Goal: Communication & Community: Answer question/provide support

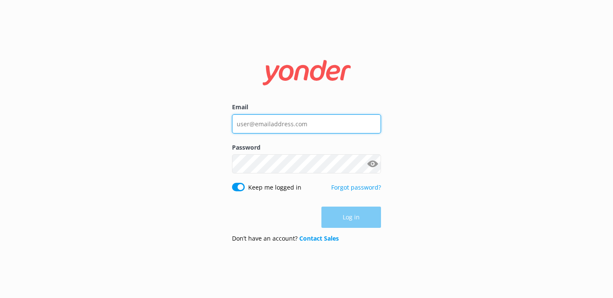
click at [287, 129] on input "Email" at bounding box center [306, 124] width 149 height 19
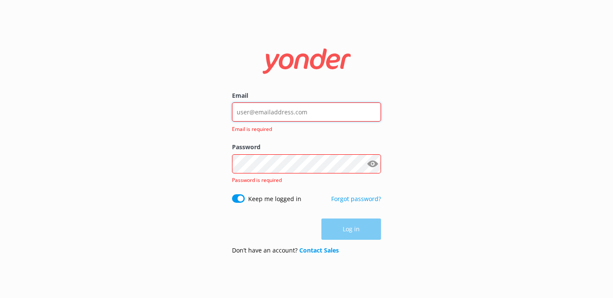
type input "[PERSON_NAME][EMAIL_ADDRESS][DOMAIN_NAME]"
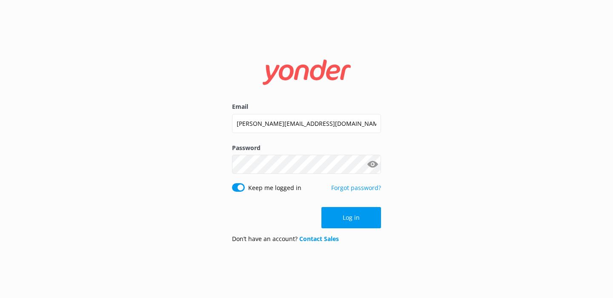
click button "Log in" at bounding box center [351, 217] width 60 height 21
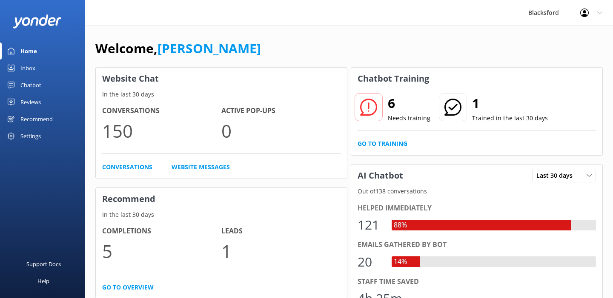
click at [62, 71] on link "Inbox" at bounding box center [42, 68] width 85 height 17
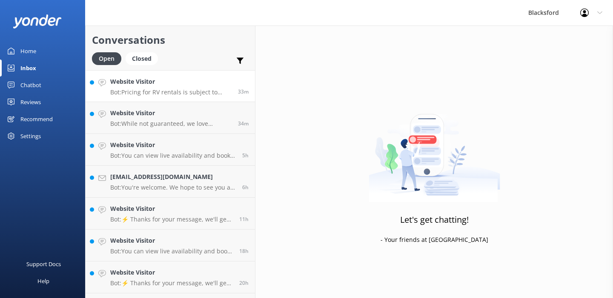
click at [200, 87] on div "Website Visitor Bot: Pricing for RV rentals is subject to location, RV type, an…" at bounding box center [170, 86] width 121 height 18
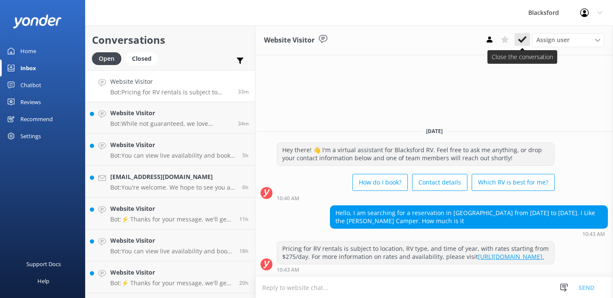
click at [522, 42] on use at bounding box center [522, 39] width 9 height 7
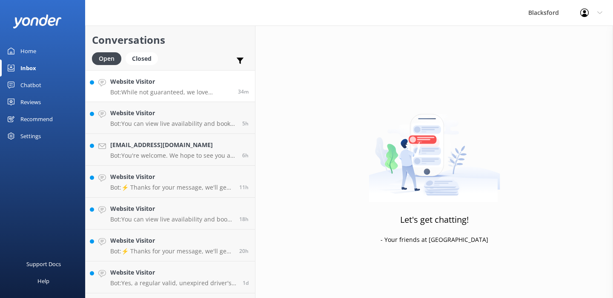
click at [159, 97] on link "Website Visitor Bot: While not guaranteed, we love offering one-way rentals and…" at bounding box center [170, 86] width 169 height 32
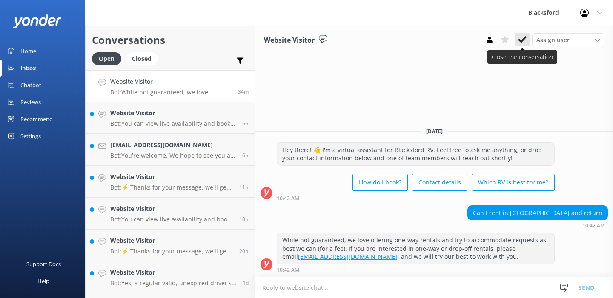
click at [524, 39] on use at bounding box center [522, 39] width 9 height 7
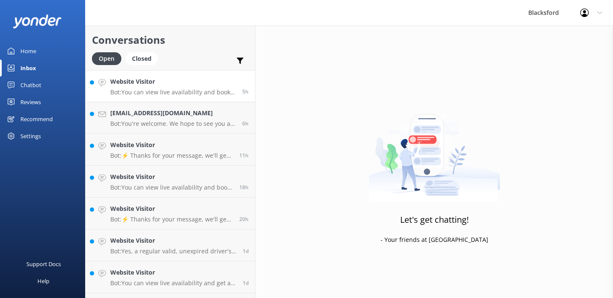
click at [170, 85] on h4 "Website Visitor" at bounding box center [173, 81] width 126 height 9
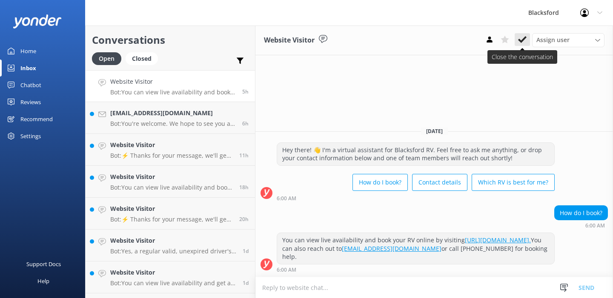
click at [521, 42] on use at bounding box center [522, 39] width 9 height 7
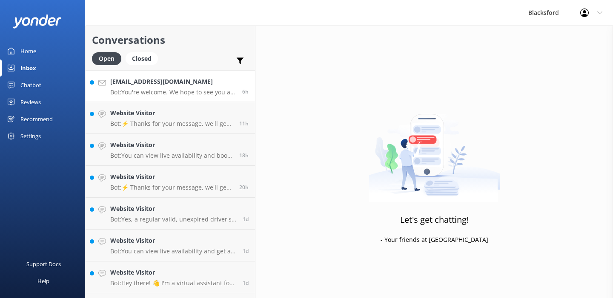
click at [221, 92] on p "Bot: You're welcome. We hope to see you at [GEOGRAPHIC_DATA] soon!" at bounding box center [173, 93] width 126 height 8
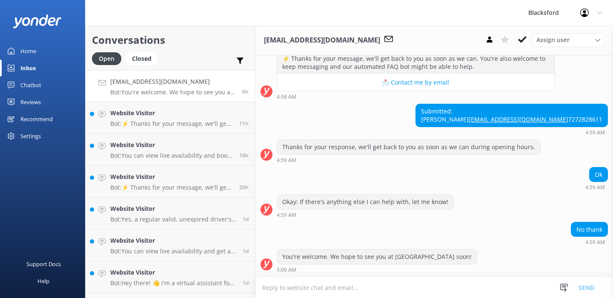
scroll to position [366, 0]
click at [520, 43] on icon at bounding box center [522, 39] width 9 height 9
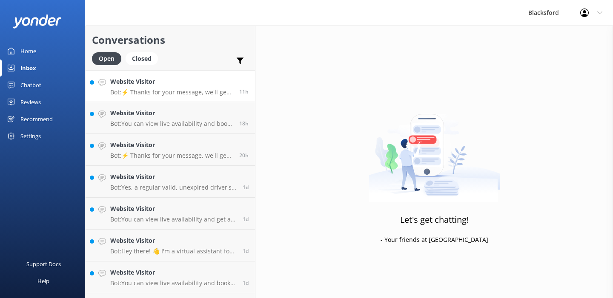
click at [175, 92] on p "Bot: ⚡ Thanks for your message, we'll get back to you as soon as we can. You're…" at bounding box center [171, 93] width 123 height 8
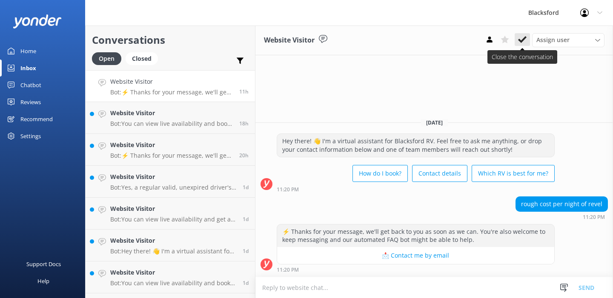
click at [524, 40] on use at bounding box center [522, 39] width 9 height 7
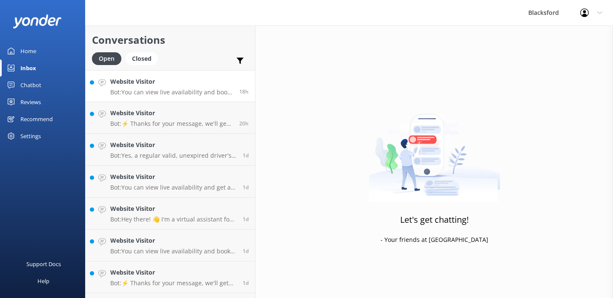
click at [188, 95] on p "Bot: You can view live availability and book your RV online by visiting [URL][D…" at bounding box center [171, 93] width 123 height 8
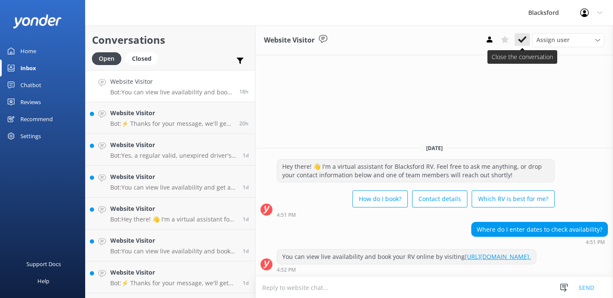
click at [522, 41] on use at bounding box center [522, 39] width 9 height 7
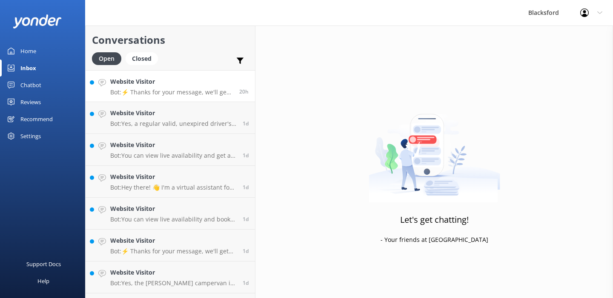
click at [153, 95] on p "Bot: ⚡ Thanks for your message, we'll get back to you as soon as we can. You're…" at bounding box center [171, 93] width 123 height 8
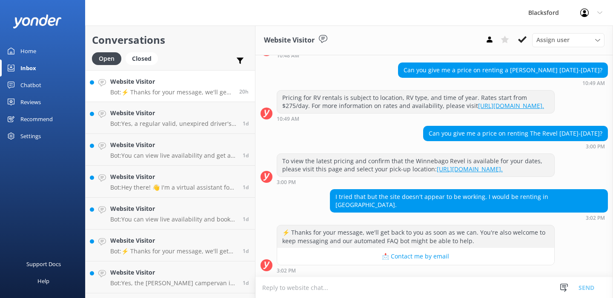
scroll to position [78, 0]
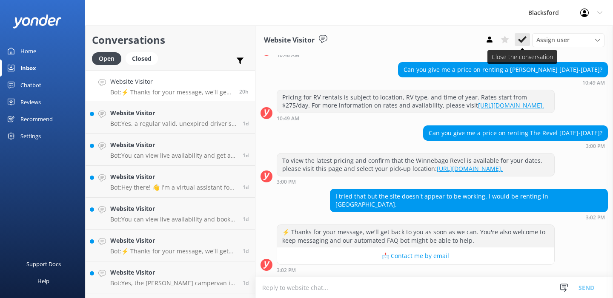
click at [525, 42] on icon at bounding box center [522, 39] width 9 height 9
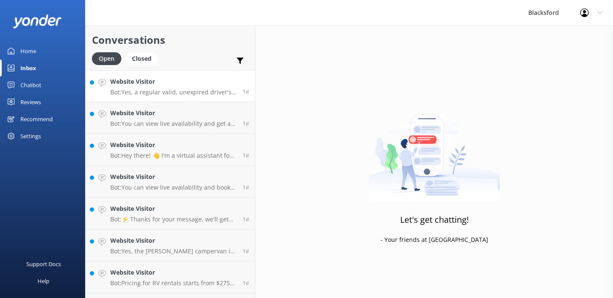
click at [157, 83] on h4 "Website Visitor" at bounding box center [173, 81] width 126 height 9
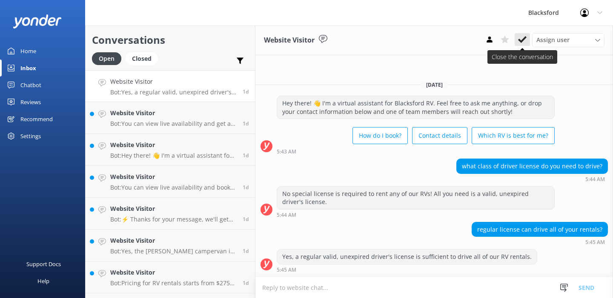
click at [522, 41] on use at bounding box center [522, 39] width 9 height 7
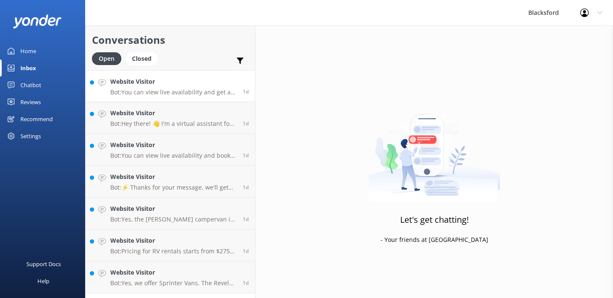
click at [186, 96] on p "Bot: You can view live availability and get a quote for your RV rental by visit…" at bounding box center [173, 93] width 126 height 8
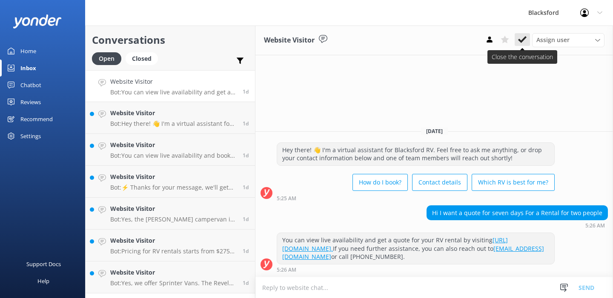
click at [521, 41] on use at bounding box center [522, 39] width 9 height 7
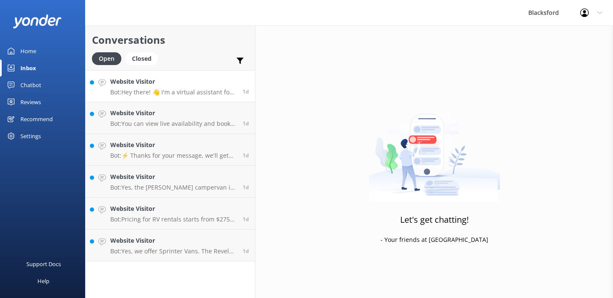
click at [212, 88] on div "Website Visitor Bot: Hey there! 👋 I'm a virtual assistant for Blacksford RV. Fe…" at bounding box center [173, 86] width 126 height 18
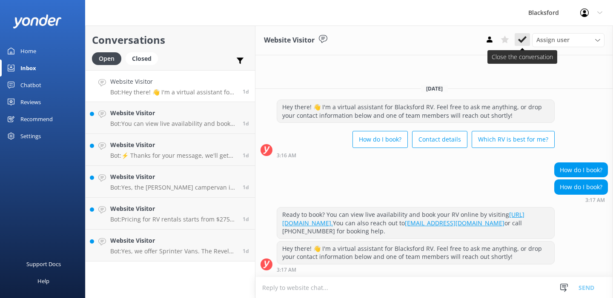
click at [522, 38] on icon at bounding box center [522, 39] width 9 height 9
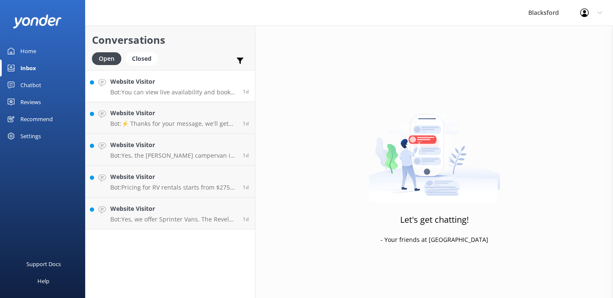
click at [170, 85] on h4 "Website Visitor" at bounding box center [173, 81] width 126 height 9
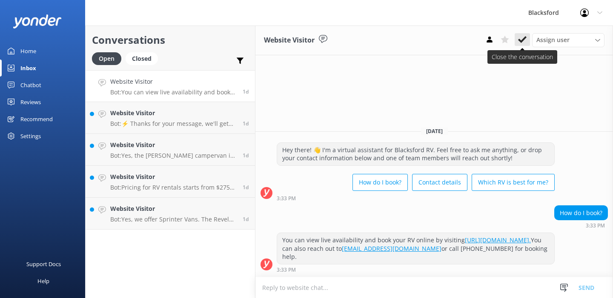
click at [524, 37] on icon at bounding box center [522, 39] width 9 height 9
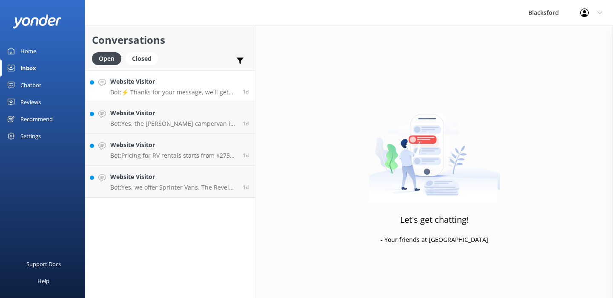
click at [182, 86] on h4 "Website Visitor" at bounding box center [173, 81] width 126 height 9
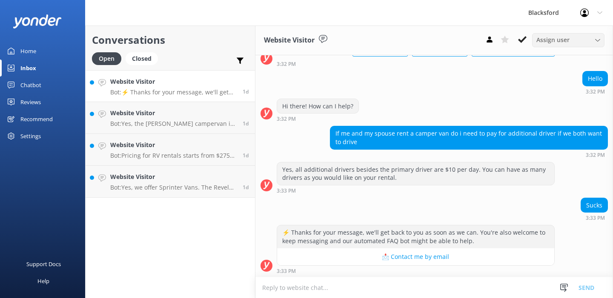
scroll to position [70, 0]
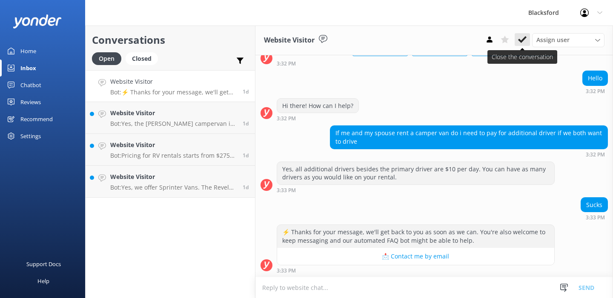
click at [524, 42] on icon at bounding box center [522, 39] width 9 height 9
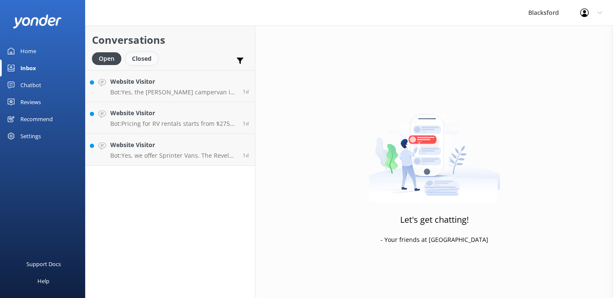
click at [147, 63] on div "Closed" at bounding box center [142, 58] width 32 height 13
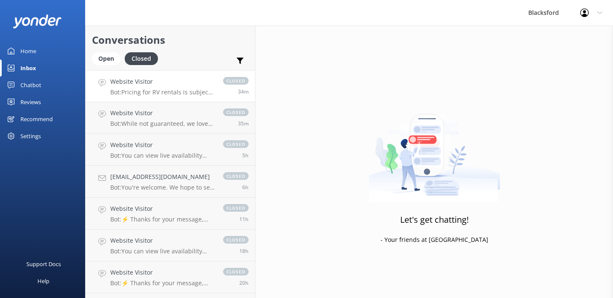
click at [194, 96] on p "Bot: Pricing for RV rentals is subject to location, RV type, and time of year, …" at bounding box center [162, 93] width 104 height 8
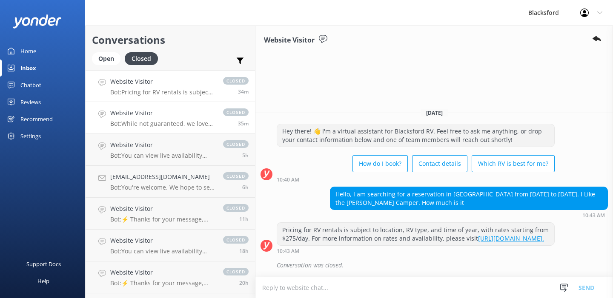
click at [170, 123] on p "Bot: While not guaranteed, we love offering one-way rentals and try to accommod…" at bounding box center [162, 124] width 104 height 8
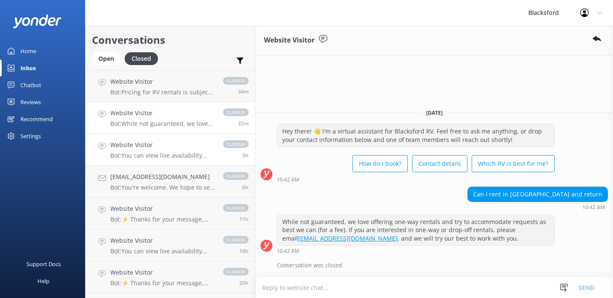
click at [175, 155] on p "Bot: You can view live availability and book your RV online by visiting [URL][D…" at bounding box center [162, 156] width 104 height 8
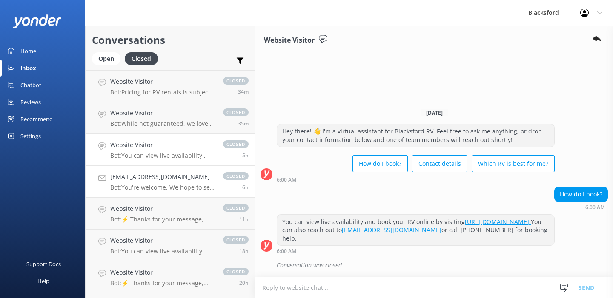
click at [175, 181] on h4 "[EMAIL_ADDRESS][DOMAIN_NAME]" at bounding box center [162, 176] width 104 height 9
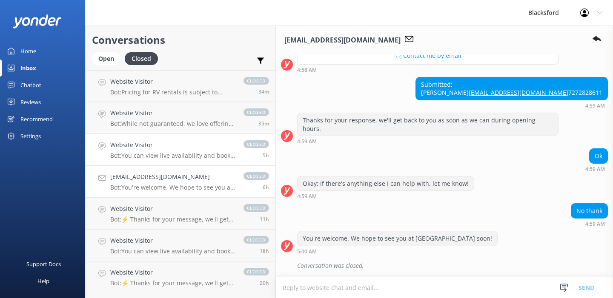
click at [175, 154] on p "Bot: You can view live availability and book your RV online by visiting [URL][D…" at bounding box center [172, 156] width 125 height 8
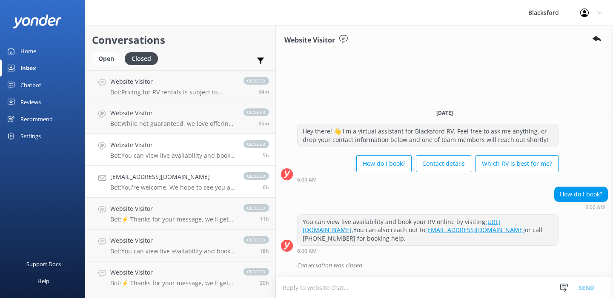
click at [180, 181] on h4 "[EMAIL_ADDRESS][DOMAIN_NAME]" at bounding box center [172, 176] width 125 height 9
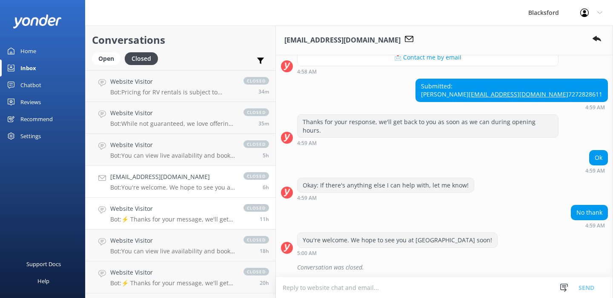
scroll to position [384, 0]
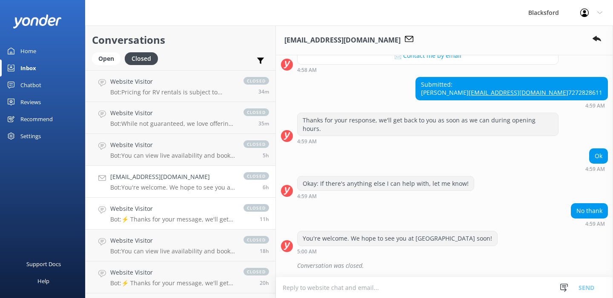
click at [177, 215] on div "Website Visitor Bot: ⚡ Thanks for your message, we'll get back to you as soon a…" at bounding box center [172, 213] width 125 height 19
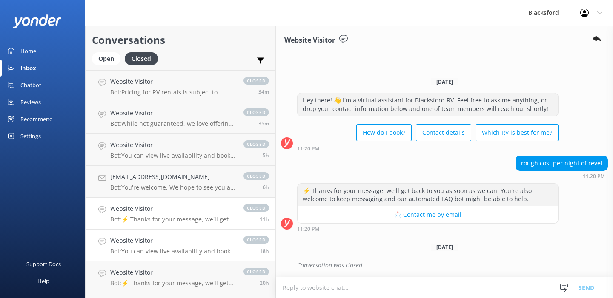
click at [178, 240] on h4 "Website Visitor" at bounding box center [172, 240] width 125 height 9
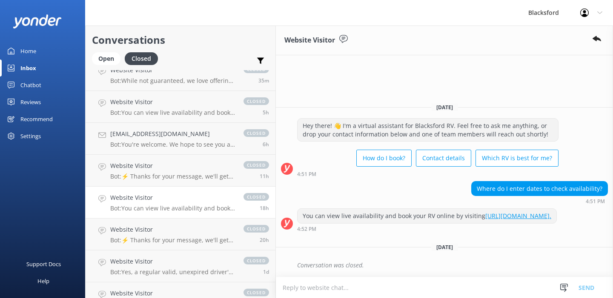
scroll to position [43, 0]
click at [178, 238] on p "Bot: ⚡ Thanks for your message, we'll get back to you as soon as we can. You're…" at bounding box center [172, 240] width 125 height 8
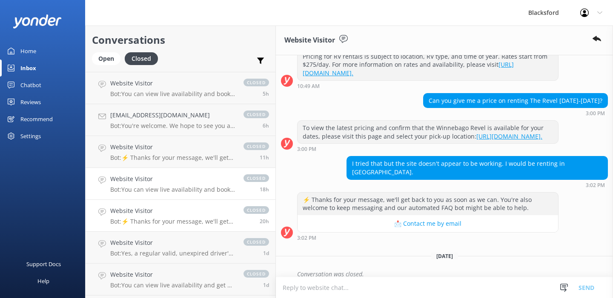
scroll to position [63, 0]
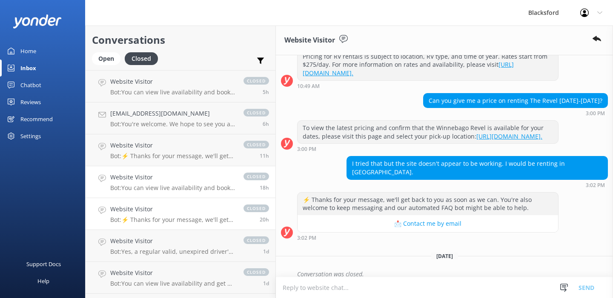
click at [178, 238] on h4 "Website Visitor" at bounding box center [172, 241] width 125 height 9
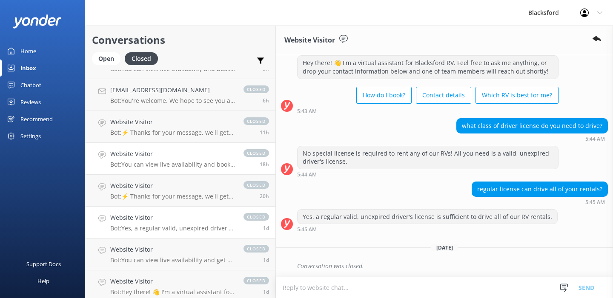
scroll to position [87, 0]
click at [178, 239] on link "Website Visitor Bot: You can view live availability and get a quote for your RV…" at bounding box center [181, 254] width 190 height 32
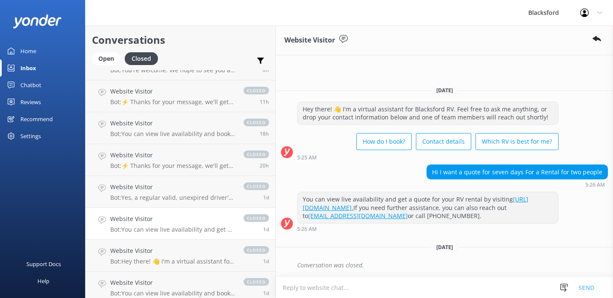
scroll to position [118, 0]
click at [181, 250] on h4 "Website Visitor" at bounding box center [172, 250] width 125 height 9
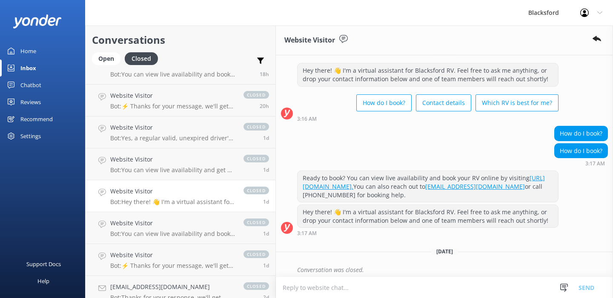
scroll to position [18, 0]
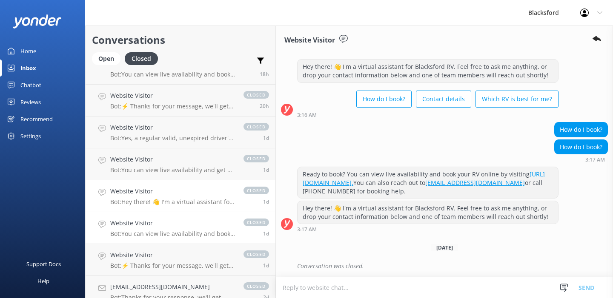
click at [178, 231] on p "Bot: You can view live availability and book your RV online by visiting [URL][D…" at bounding box center [172, 234] width 125 height 8
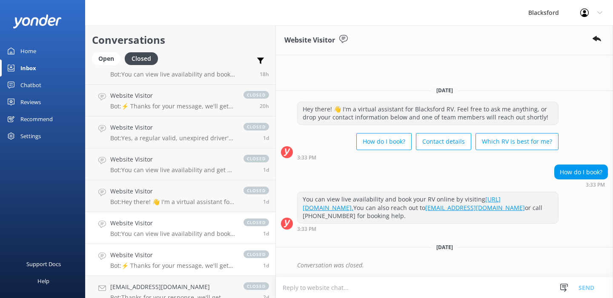
click at [182, 255] on h4 "Website Visitor" at bounding box center [172, 255] width 125 height 9
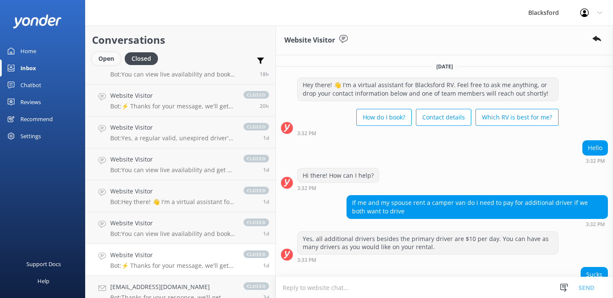
click at [114, 55] on div "Open" at bounding box center [106, 58] width 29 height 13
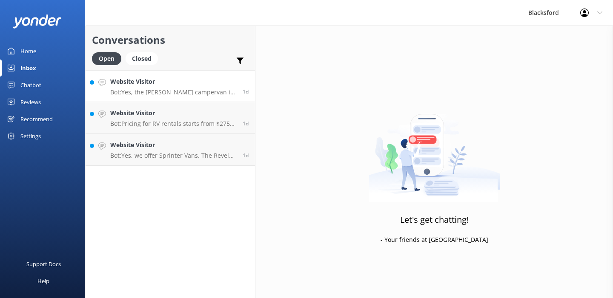
click at [158, 87] on div "Website Visitor Bot: Yes, the [PERSON_NAME] campervan is available for rental i…" at bounding box center [173, 86] width 126 height 18
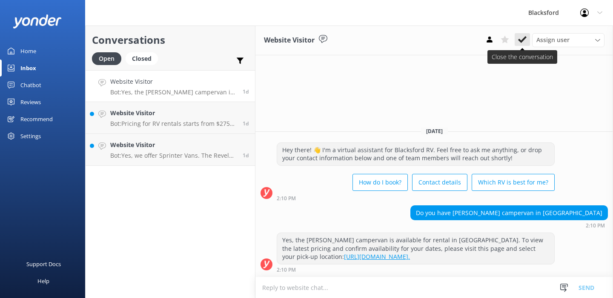
click at [519, 41] on icon at bounding box center [522, 39] width 9 height 9
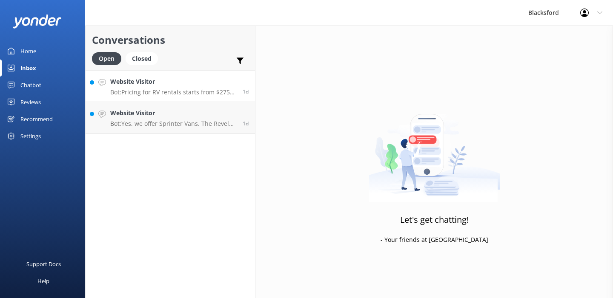
click at [180, 93] on p "Bot: Pricing for RV rentals starts from $275 per day and can vary based on loca…" at bounding box center [173, 93] width 126 height 8
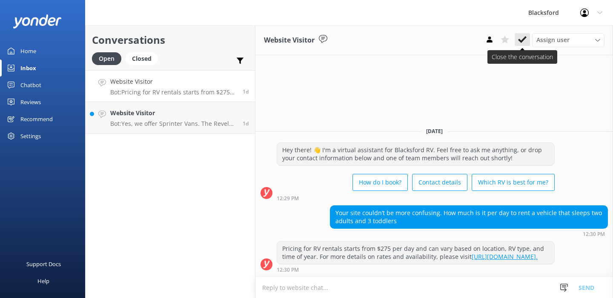
click at [522, 43] on icon at bounding box center [522, 39] width 9 height 9
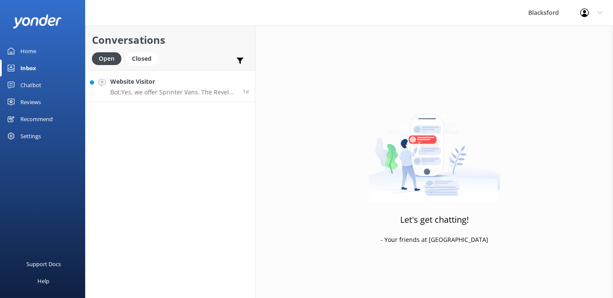
click at [164, 94] on p "Bot: Yes, we offer Sprinter Vans. The Revel and [PERSON_NAME] models are availa…" at bounding box center [173, 93] width 126 height 8
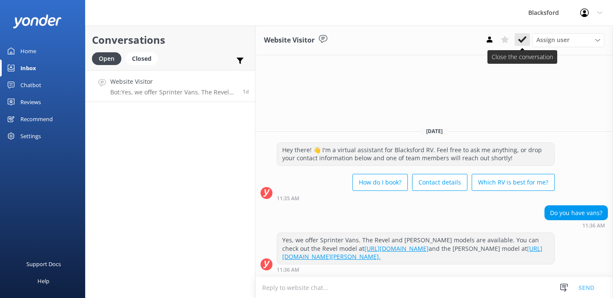
click at [522, 37] on icon at bounding box center [522, 39] width 9 height 9
